Goal: Information Seeking & Learning: Learn about a topic

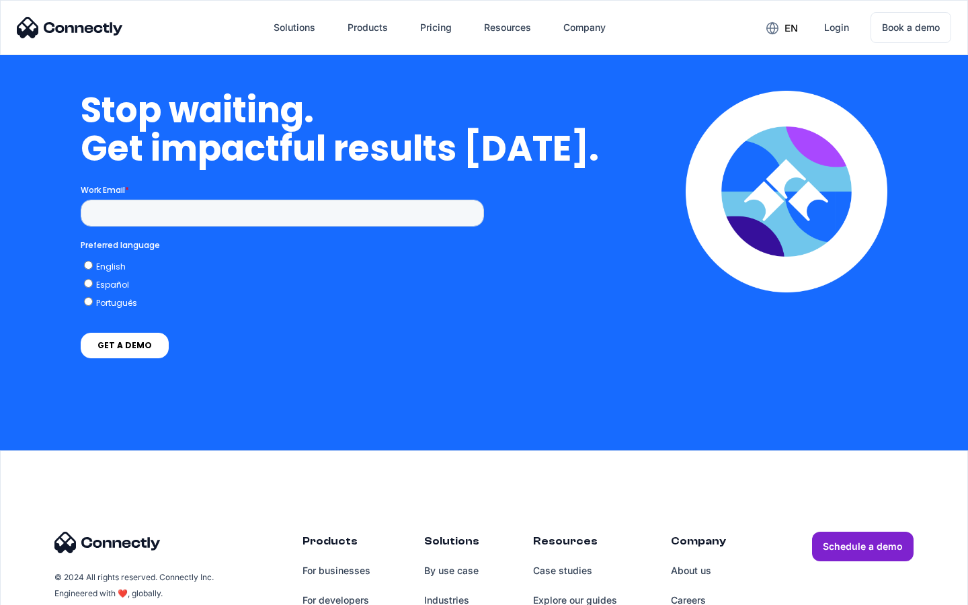
scroll to position [2938, 0]
